Goal: Find specific page/section: Find specific page/section

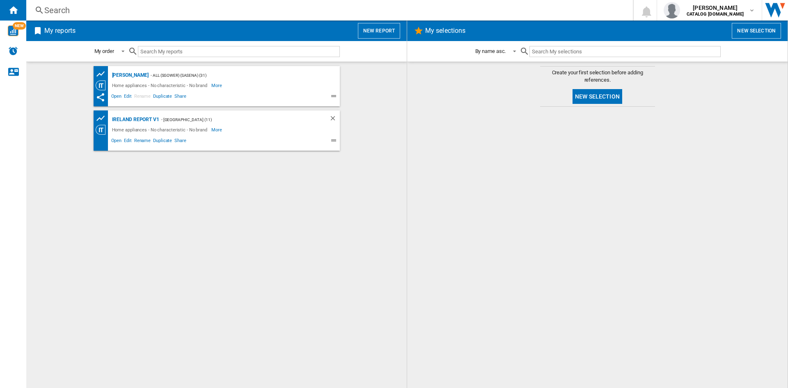
click at [58, 12] on div "Search" at bounding box center [327, 10] width 567 height 11
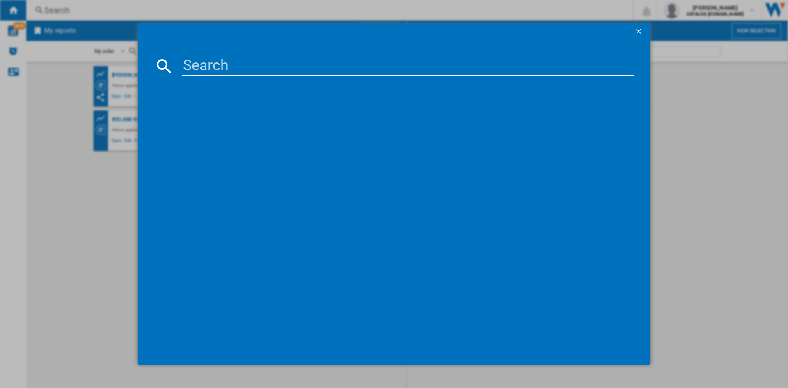
drag, startPoint x: 220, startPoint y: 70, endPoint x: 229, endPoint y: 54, distance: 17.8
click at [222, 71] on input at bounding box center [407, 66] width 451 height 20
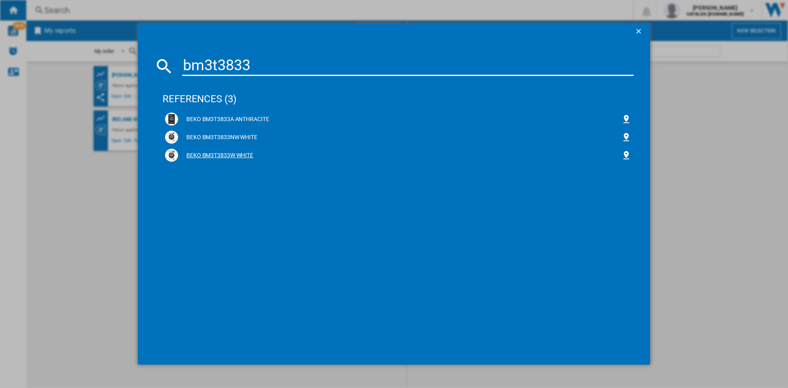
type input "bm3t3833"
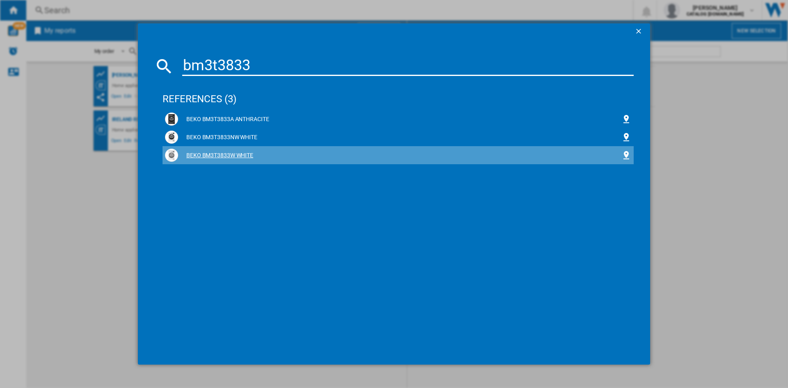
click at [218, 156] on div "BEKO BM3T3833W WHITE" at bounding box center [399, 155] width 443 height 8
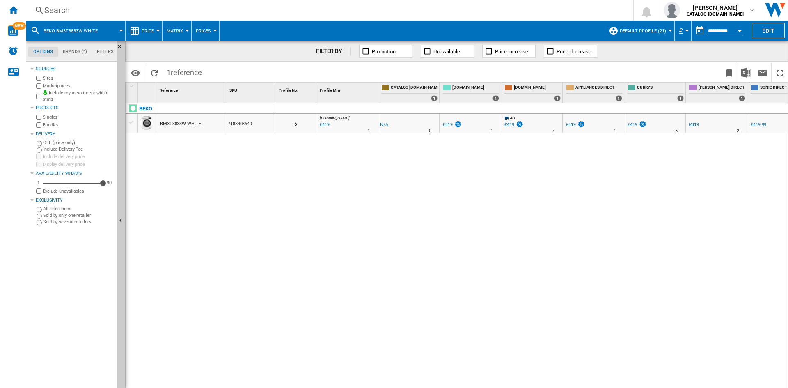
click at [56, 9] on div "Search" at bounding box center [327, 10] width 567 height 11
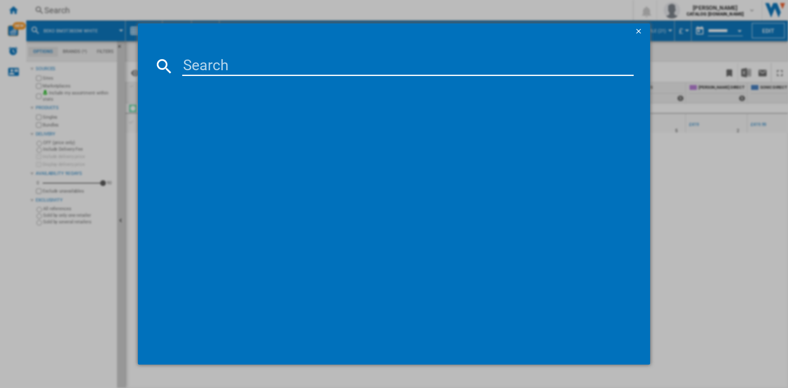
click at [231, 75] on input at bounding box center [407, 66] width 451 height 20
click at [237, 67] on input at bounding box center [407, 66] width 451 height 20
type input "bm3t3823"
click at [206, 119] on div "BEKO BM3T3823W WHITE" at bounding box center [399, 119] width 443 height 8
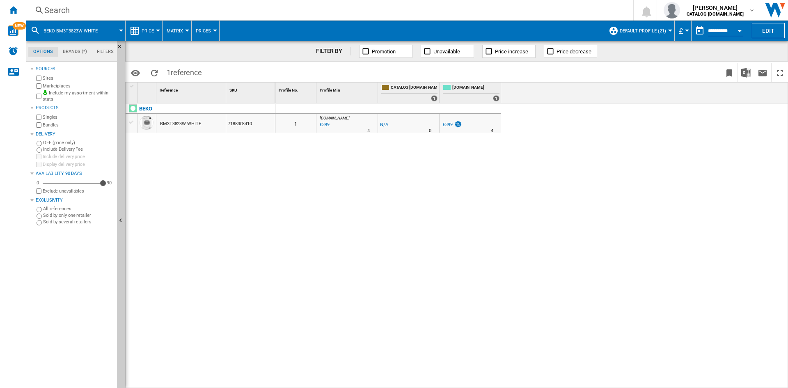
click at [316, 184] on div "0 1 [DOMAIN_NAME] : AO -1.0 % £399 % N/A 4 [DOMAIN_NAME] : AO -1.0 % -£1 % N/A 0" at bounding box center [531, 245] width 513 height 285
